Goal: Check status: Check status

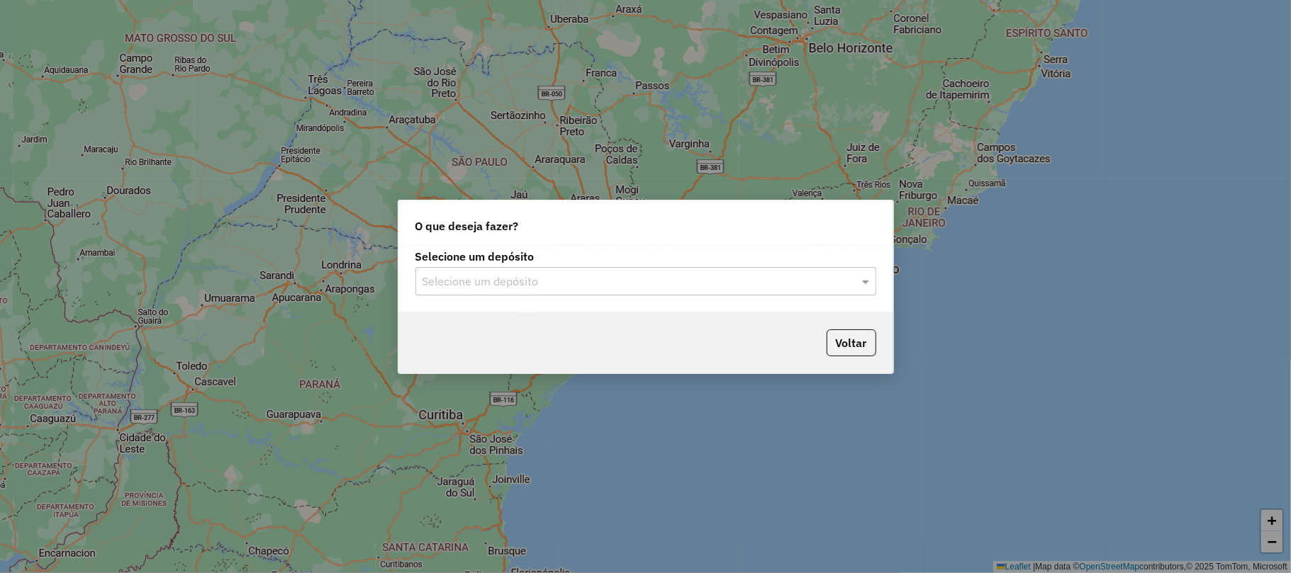
click at [704, 279] on input "text" at bounding box center [631, 282] width 418 height 17
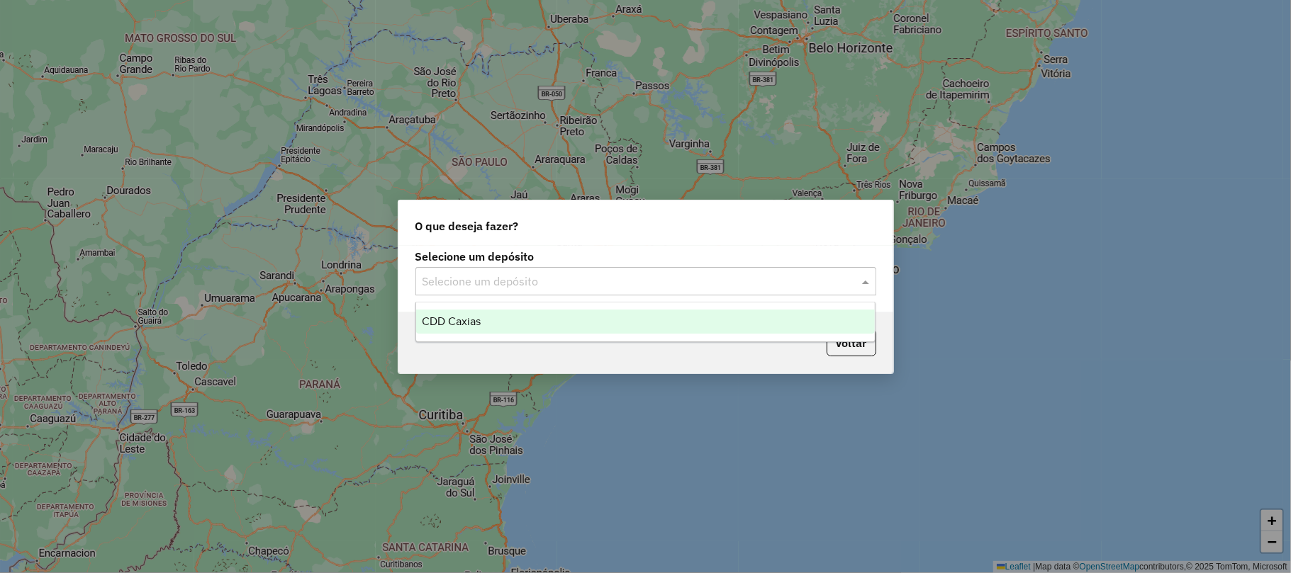
click at [587, 320] on div "CDD Caxias" at bounding box center [645, 322] width 459 height 24
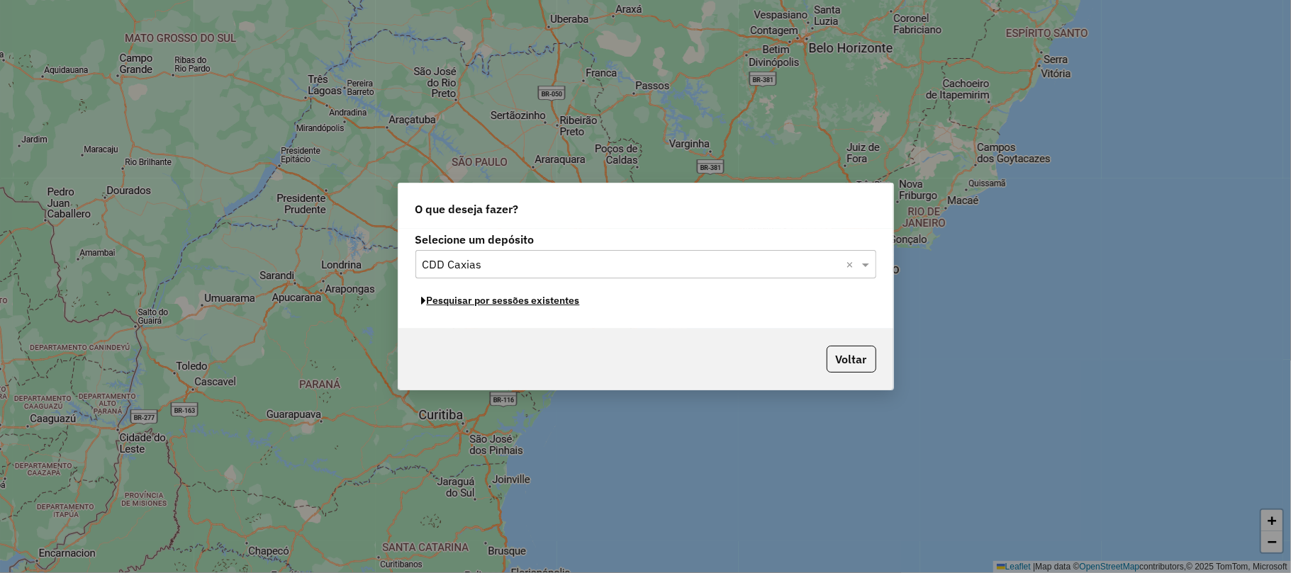
click at [496, 305] on button "Pesquisar por sessões existentes" at bounding box center [500, 301] width 171 height 22
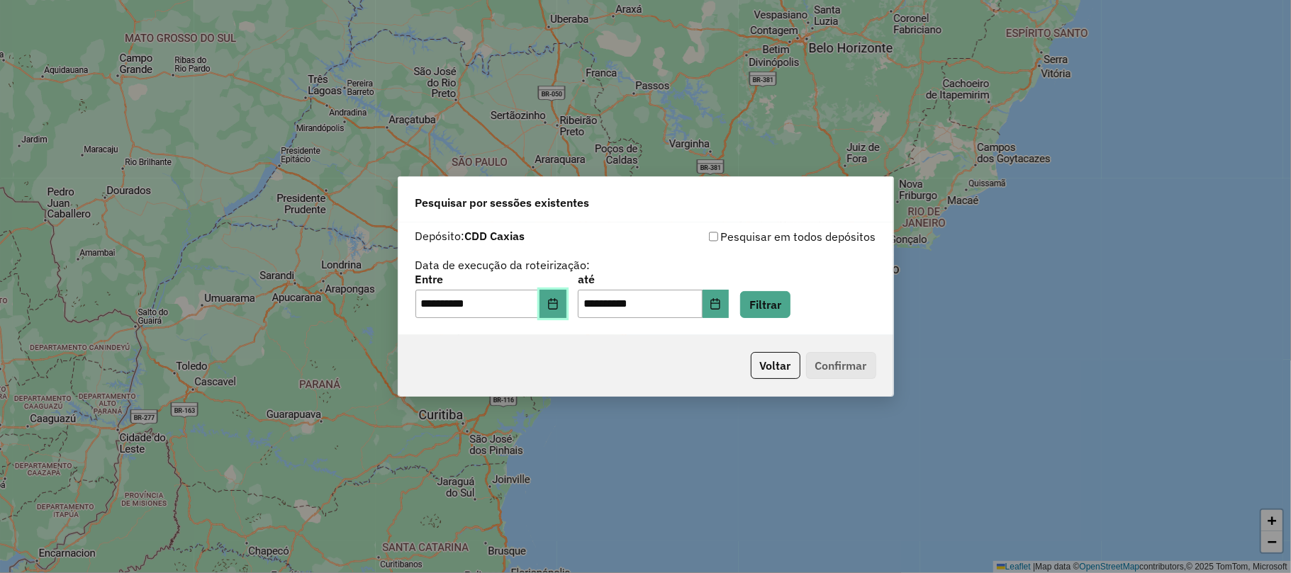
click at [556, 298] on button "Choose Date" at bounding box center [552, 304] width 27 height 28
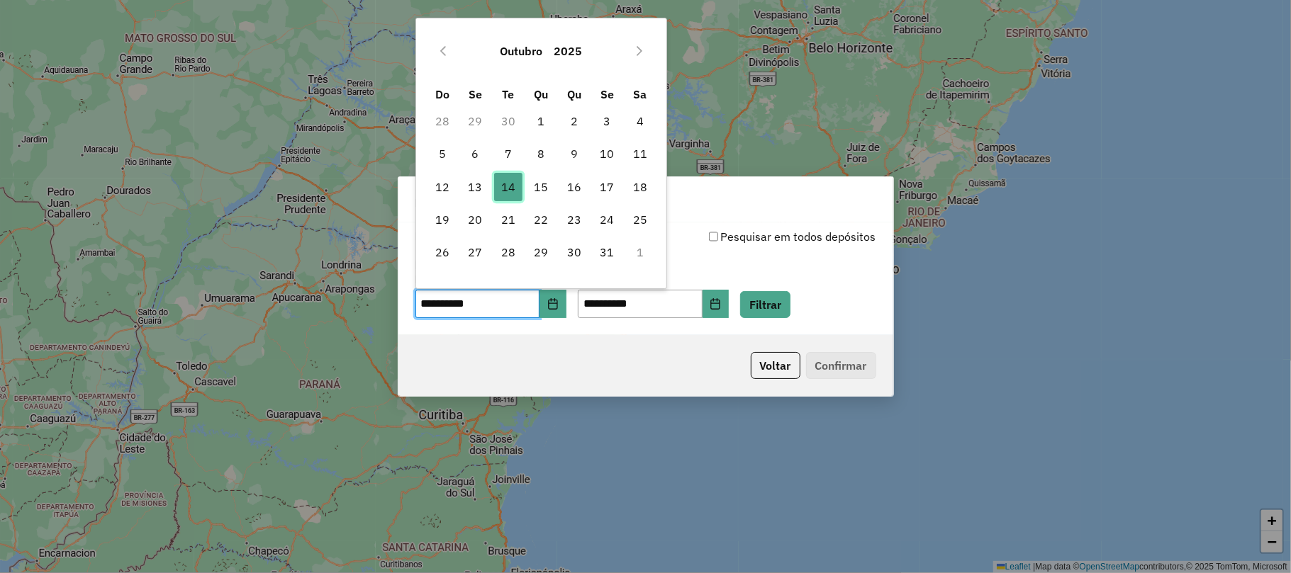
click at [509, 190] on span "14" at bounding box center [508, 187] width 28 height 28
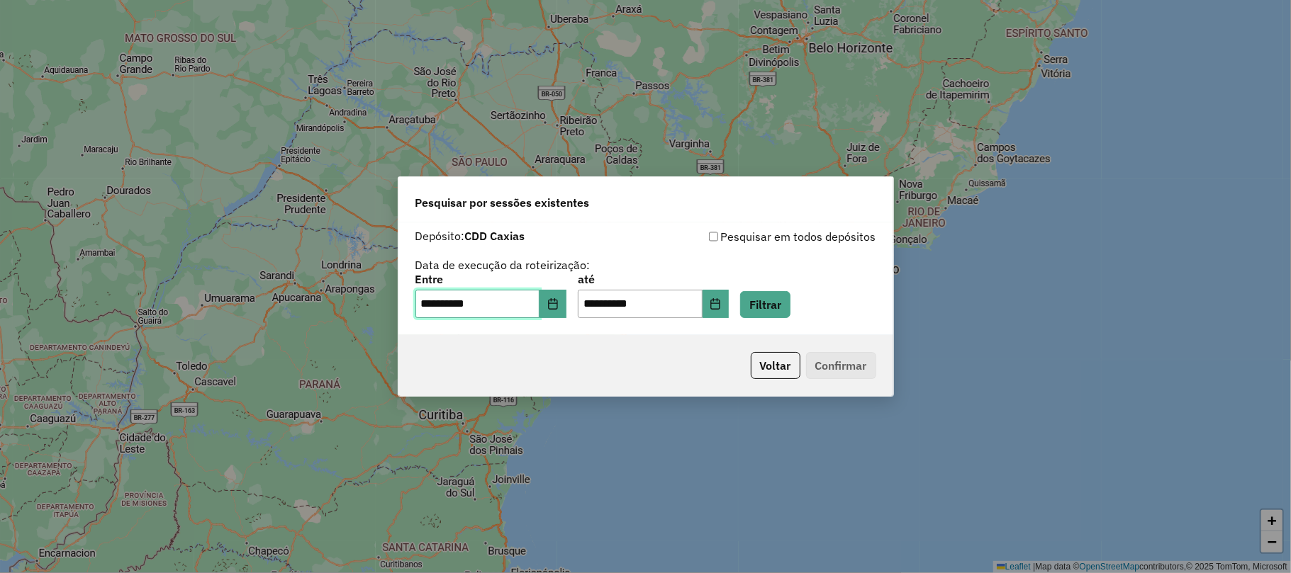
click at [509, 190] on span "14" at bounding box center [508, 187] width 28 height 28
click at [771, 298] on button "Filtrar" at bounding box center [765, 304] width 50 height 27
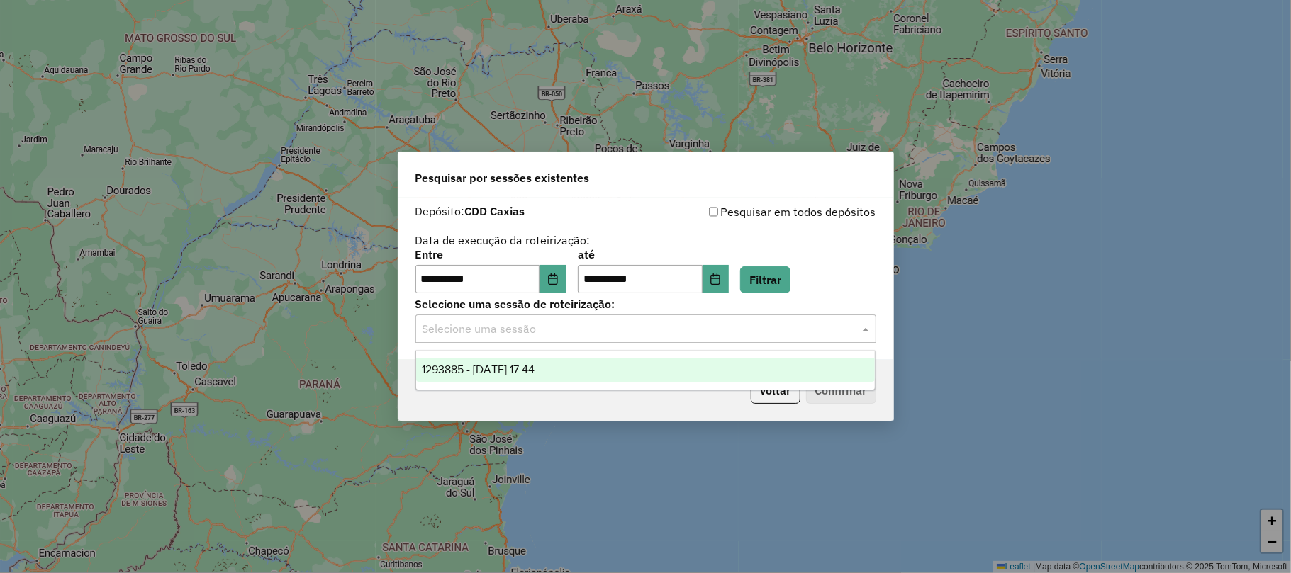
click at [625, 343] on div "Selecione uma sessão" at bounding box center [645, 329] width 461 height 28
click at [576, 367] on div "1293885 - 14/10/2025 17:44" at bounding box center [645, 370] width 459 height 24
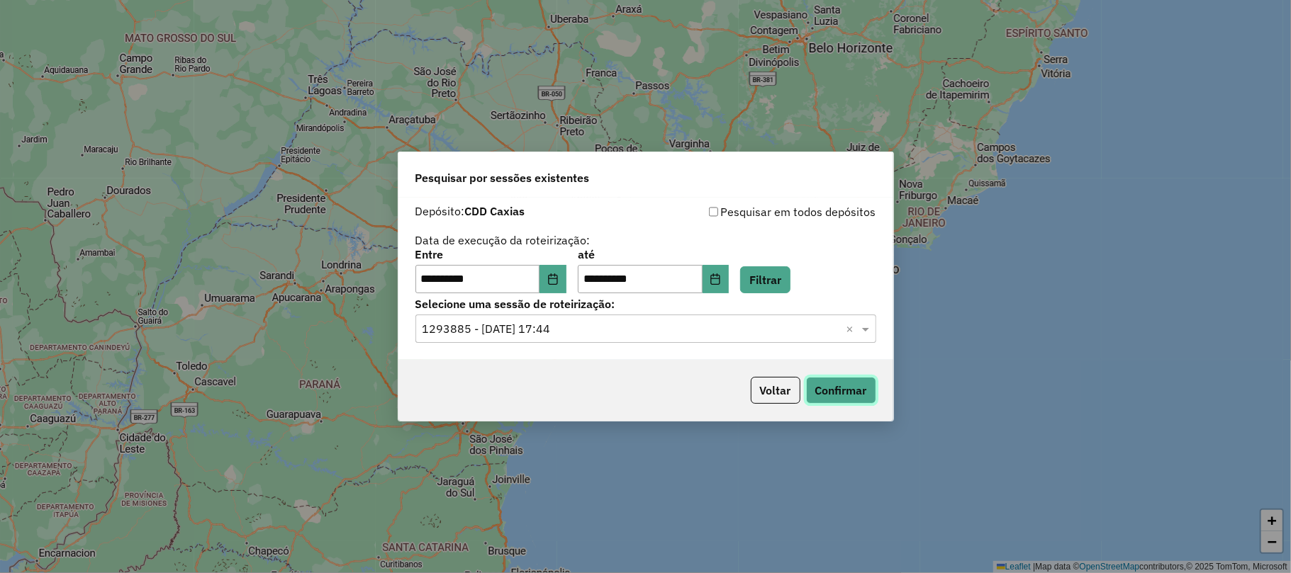
click at [862, 394] on button "Confirmar" at bounding box center [841, 390] width 70 height 27
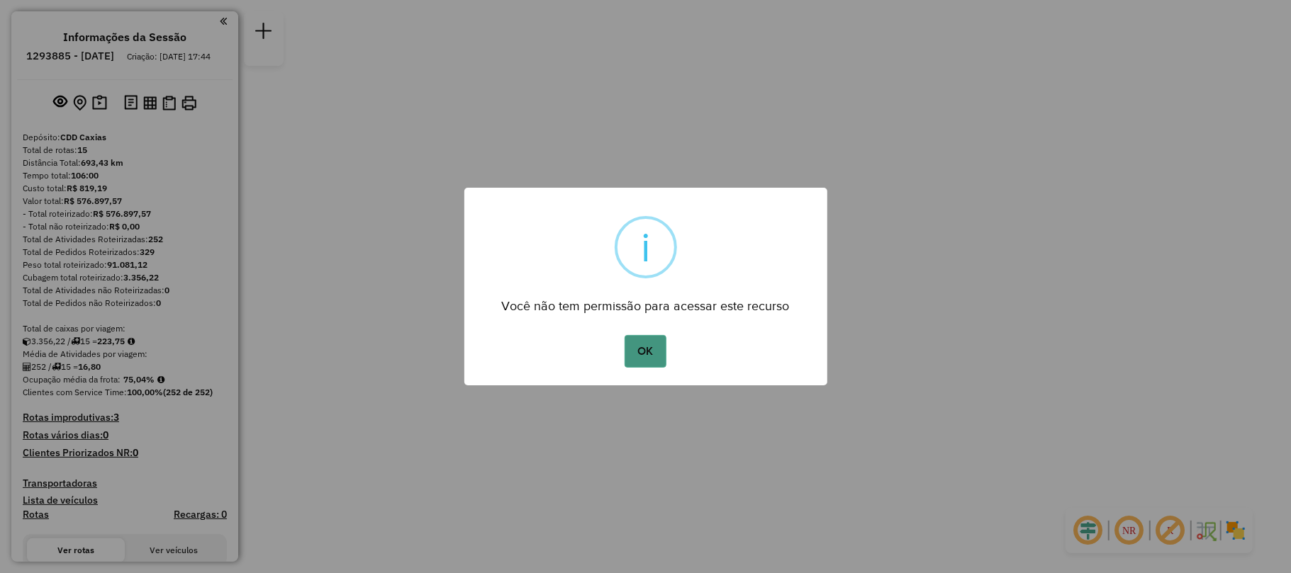
click at [644, 352] on button "OK" at bounding box center [645, 351] width 42 height 33
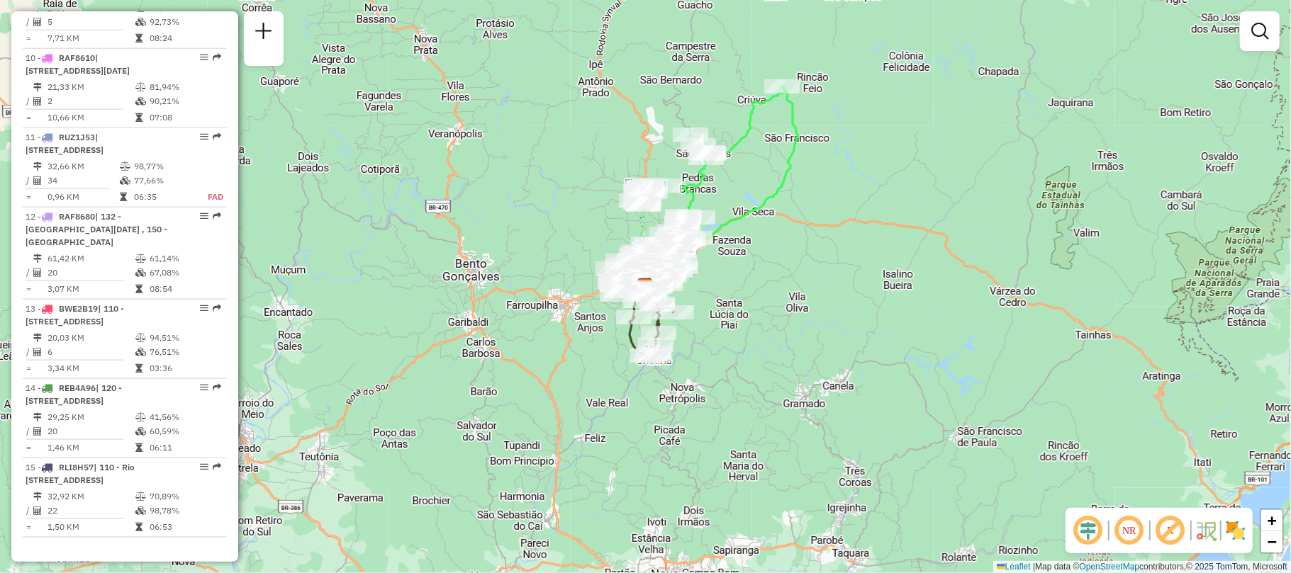
scroll to position [1413, 0]
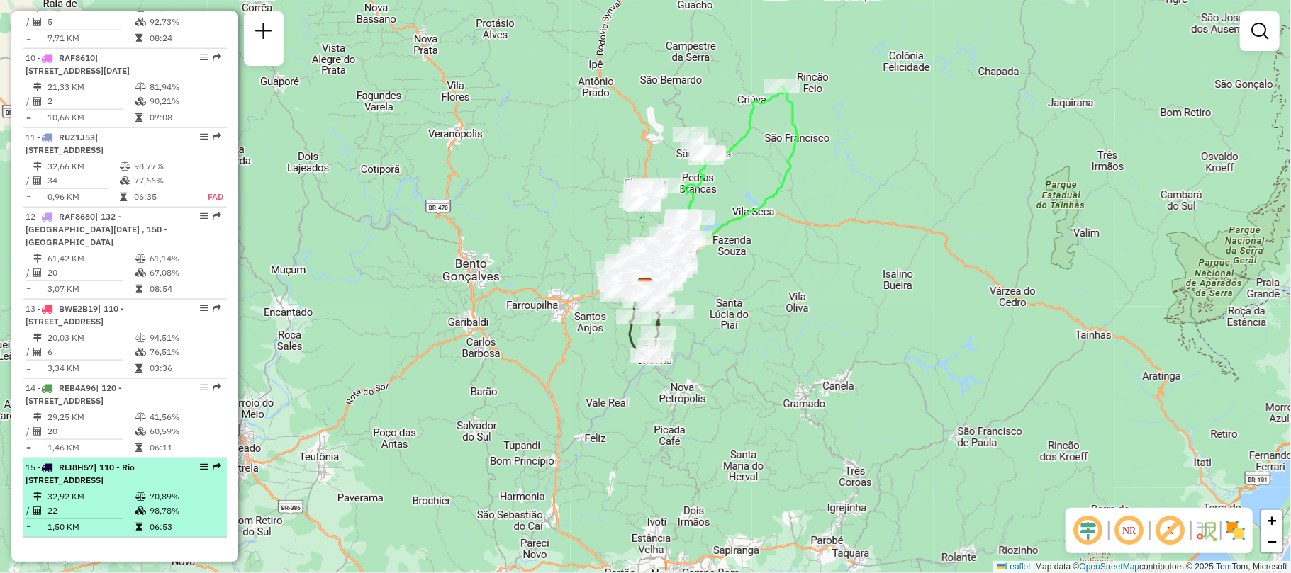
click at [135, 462] on span "| 110 - Rio [STREET_ADDRESS]" at bounding box center [80, 473] width 109 height 23
select select "**********"
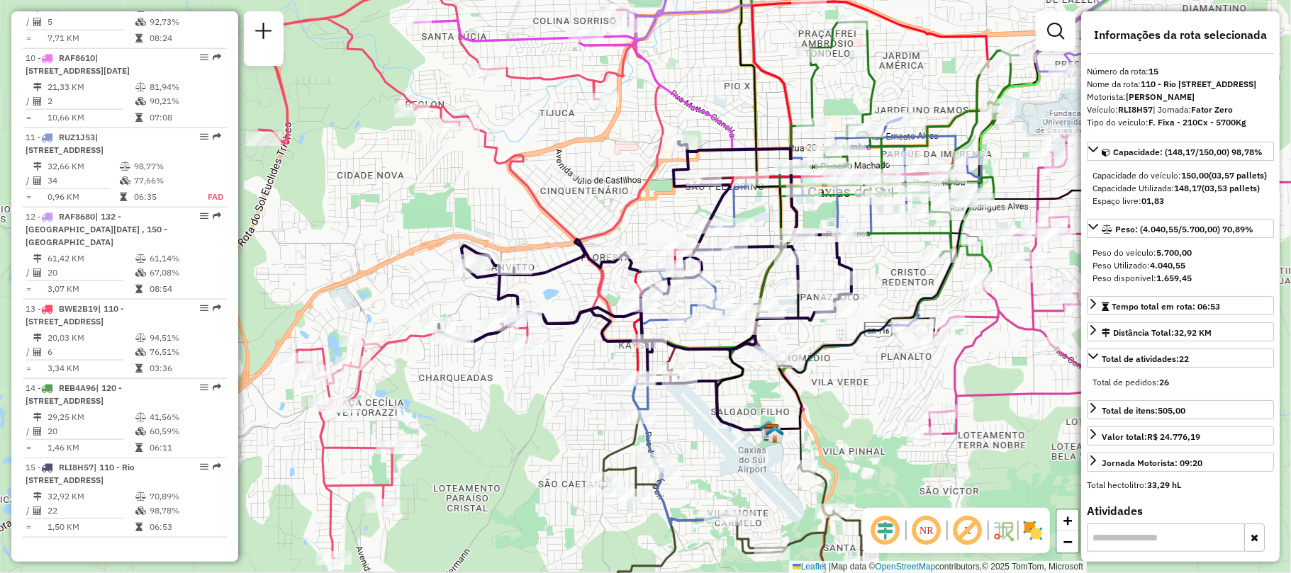
drag, startPoint x: 139, startPoint y: 459, endPoint x: 563, endPoint y: 324, distance: 445.0
click at [576, 330] on span "Exibir somente esta rota" at bounding box center [574, 335] width 11 height 11
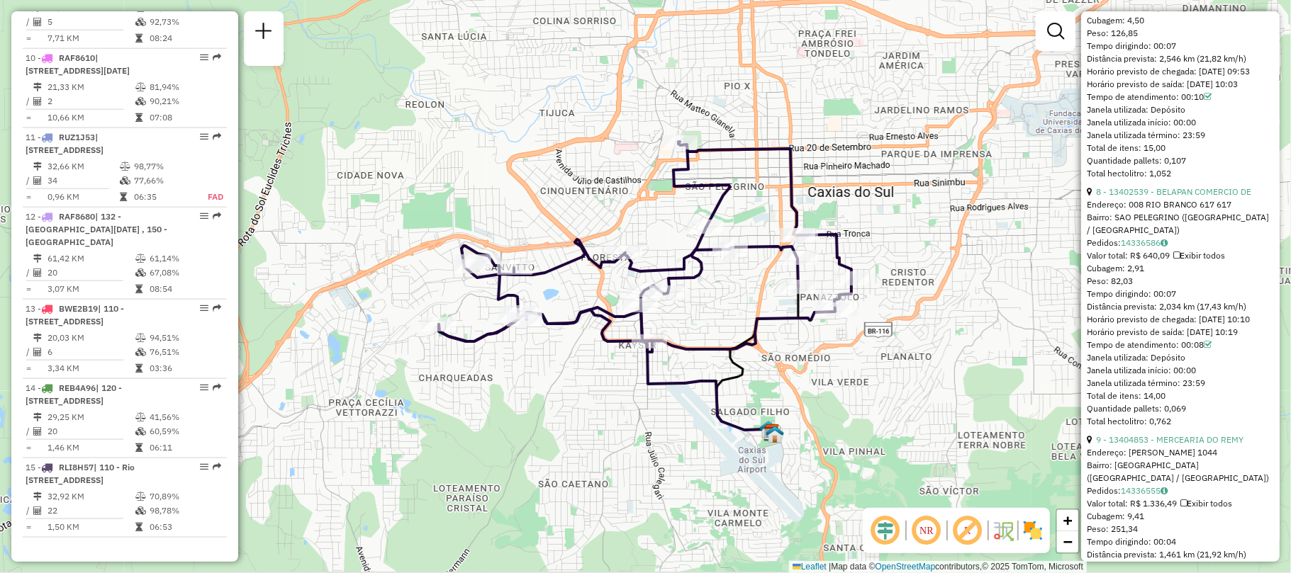
scroll to position [2268, 0]
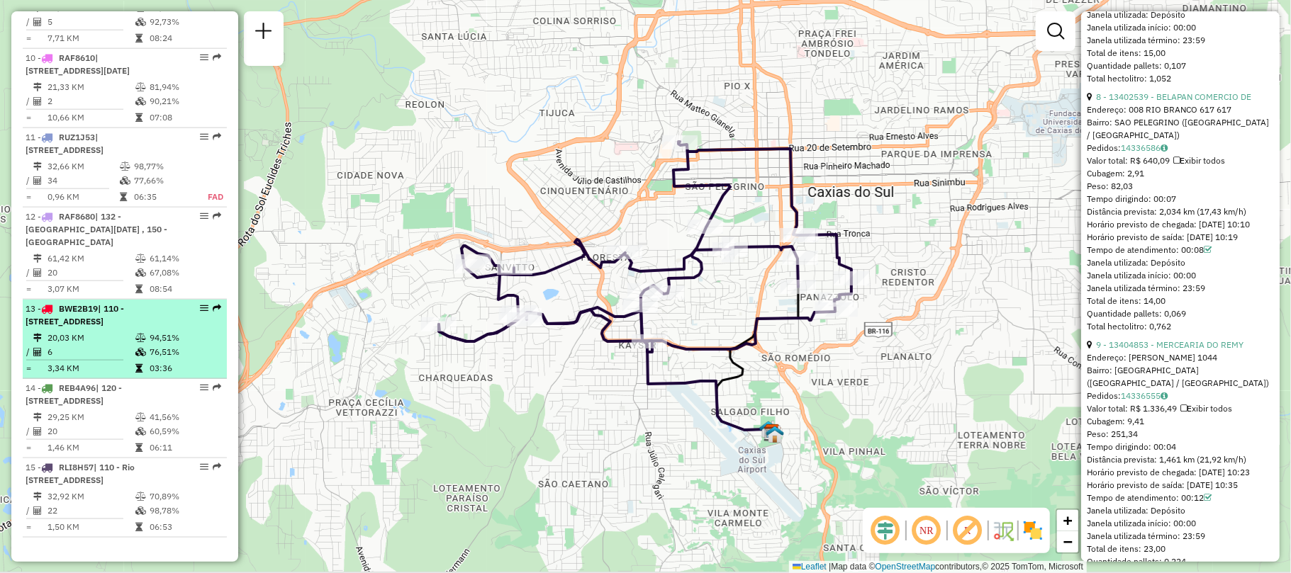
click at [118, 303] on span "| 110 - [STREET_ADDRESS]" at bounding box center [75, 314] width 99 height 23
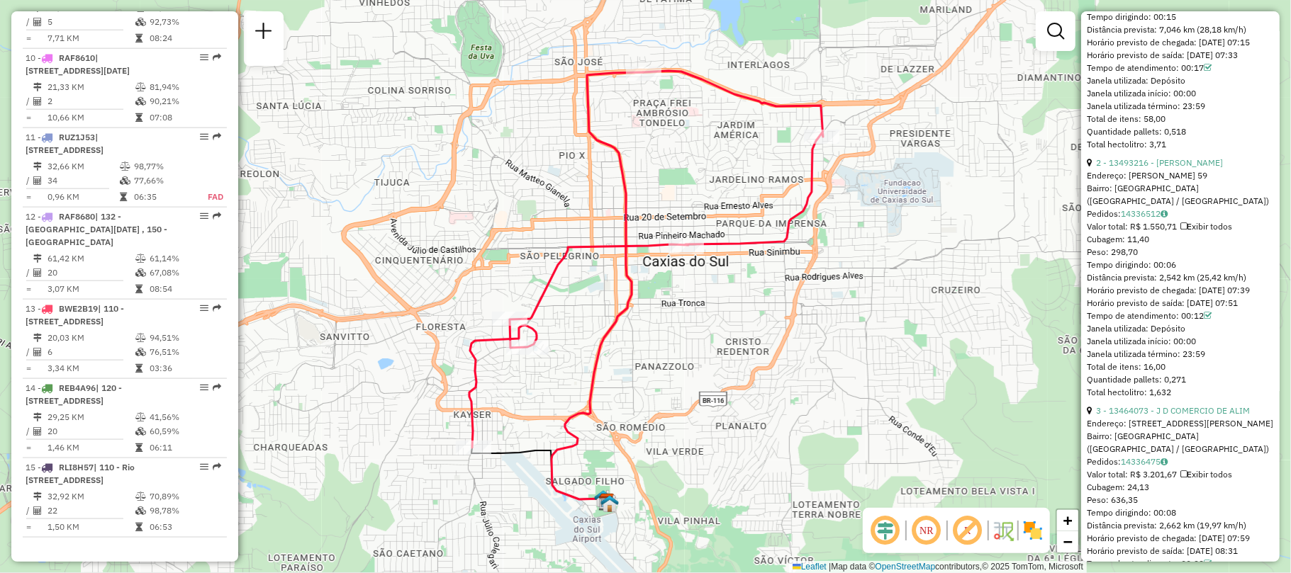
scroll to position [795, 0]
